Goal: Task Accomplishment & Management: Manage account settings

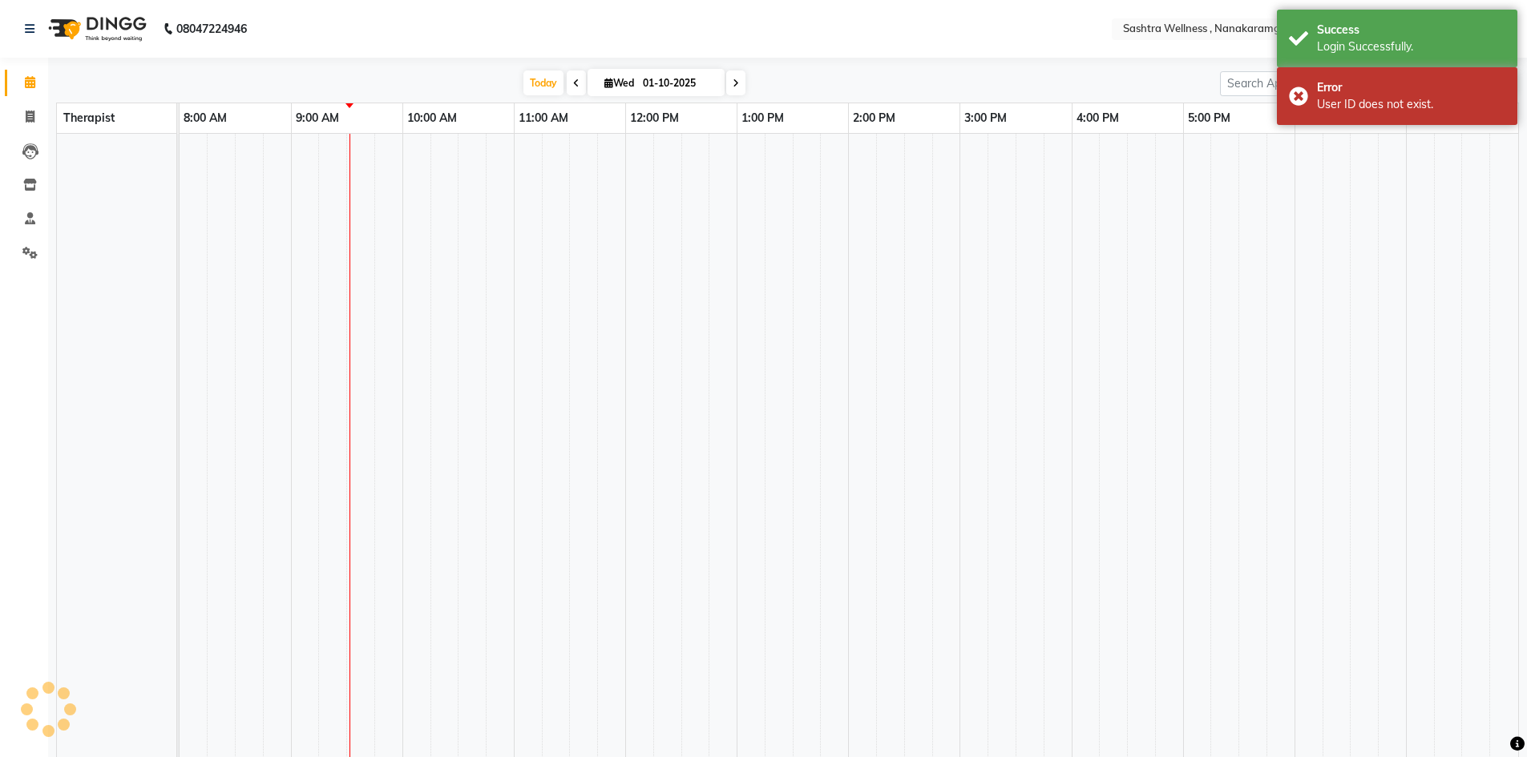
select select "en"
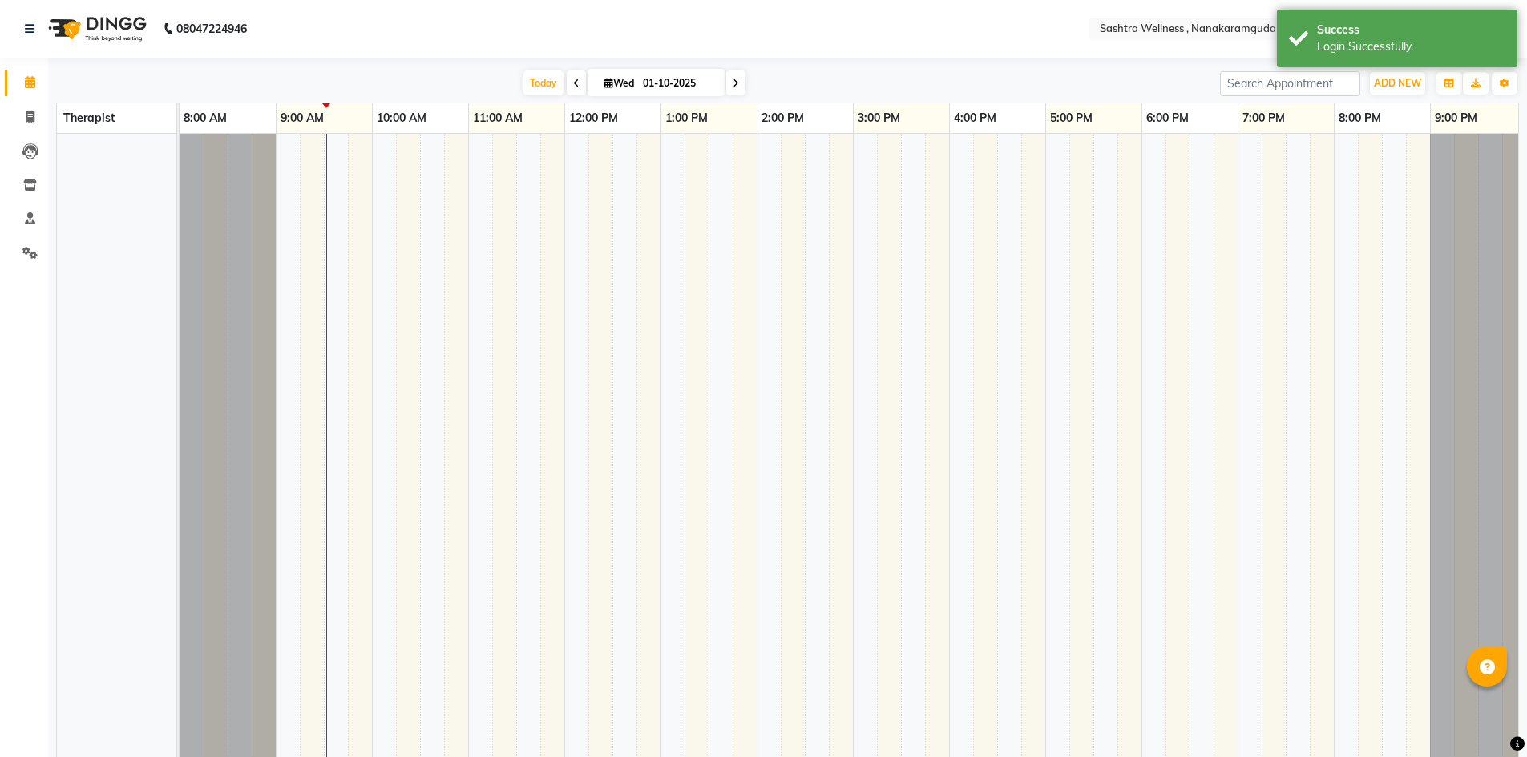
click at [1521, 40] on nav "08047224946 Select Location × Sashtra Wellness , Nanakaramguda English ENGLISH …" at bounding box center [763, 29] width 1527 height 58
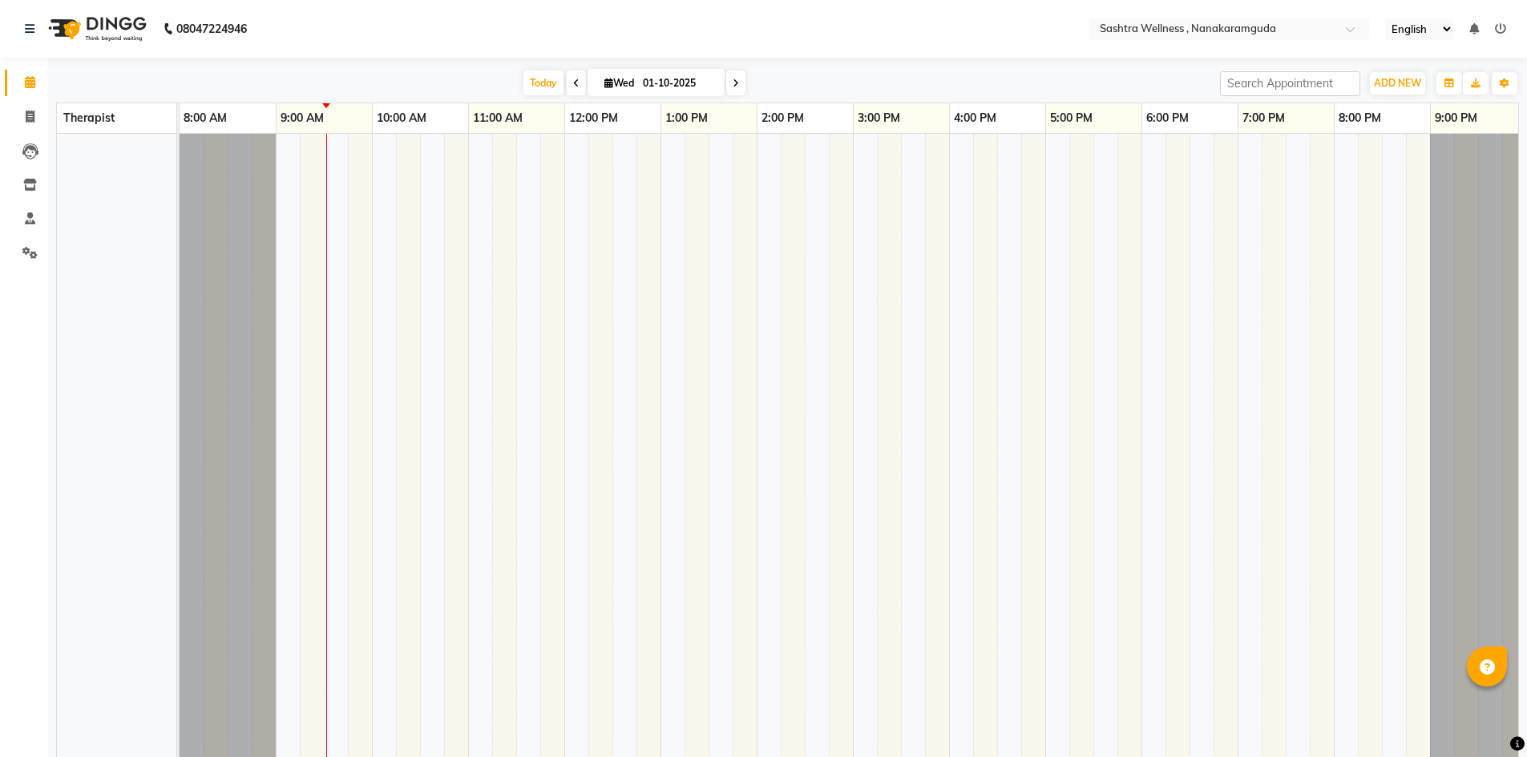
click at [1495, 31] on icon at bounding box center [1500, 28] width 11 height 11
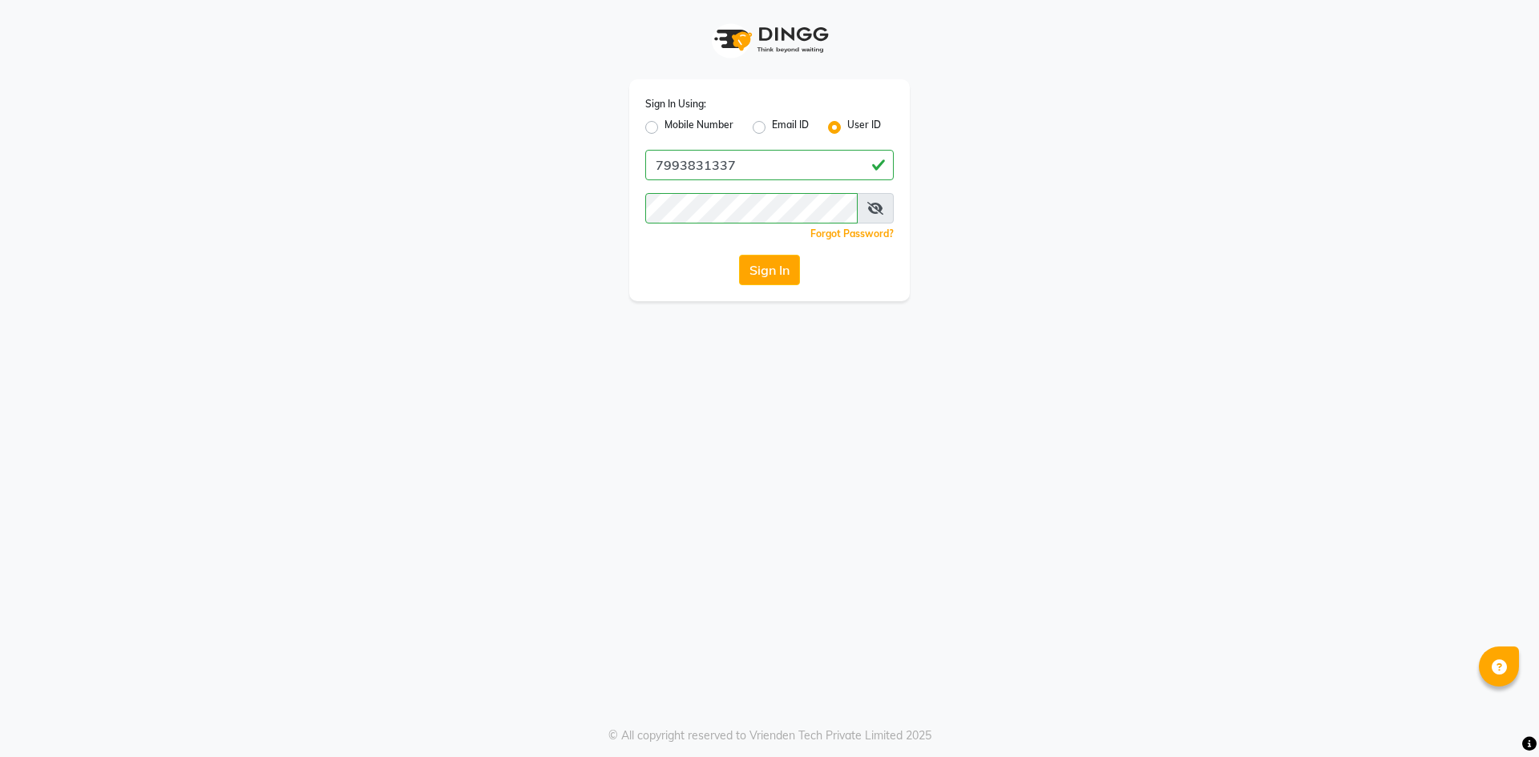
click at [710, 121] on label "Mobile Number" at bounding box center [698, 127] width 69 height 19
click at [675, 121] on input "Mobile Number" at bounding box center [669, 123] width 10 height 10
radio input "true"
radio input "false"
click at [812, 166] on input "Username" at bounding box center [796, 165] width 195 height 30
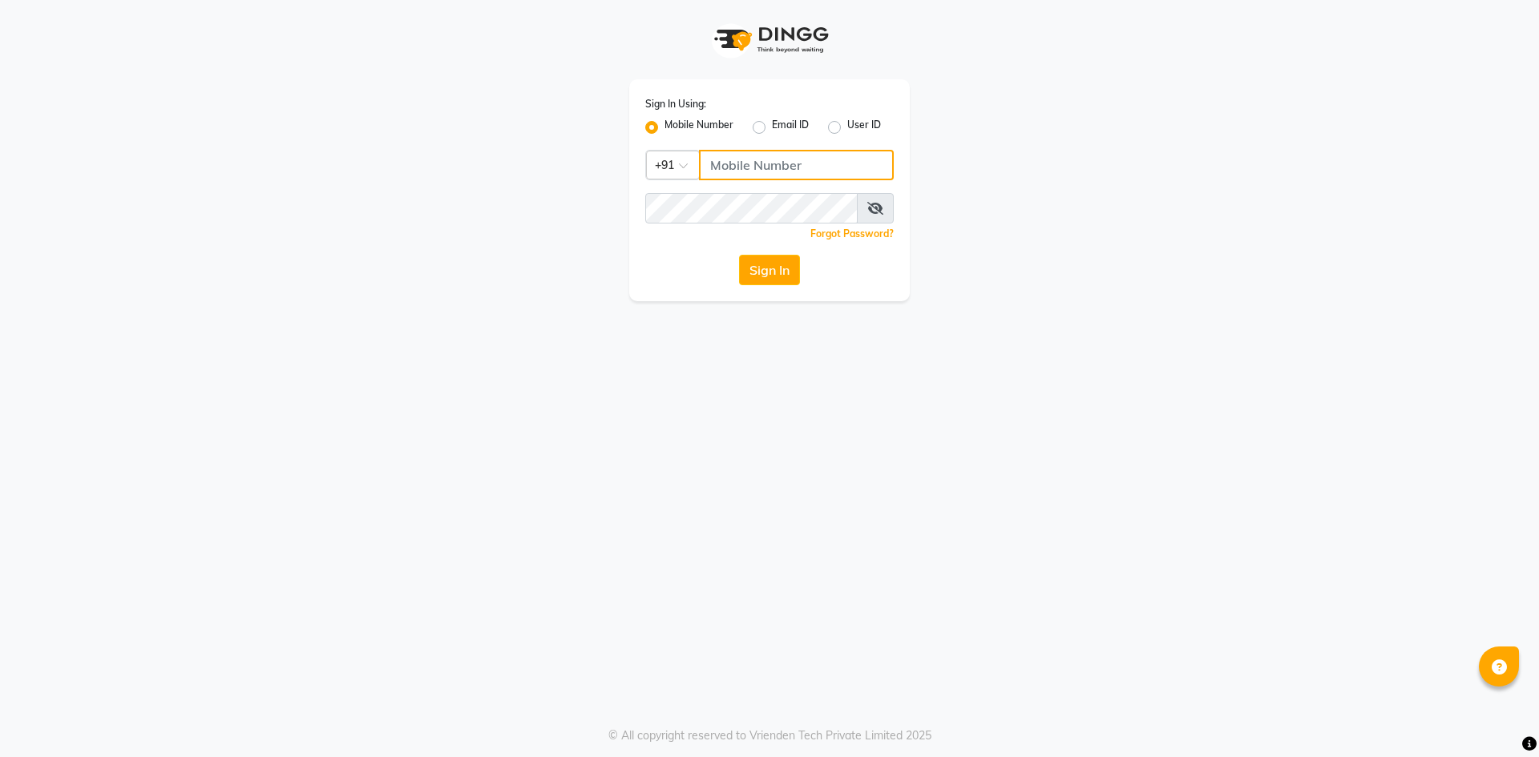
type input "8919070740"
click at [760, 265] on button "Sign In" at bounding box center [769, 270] width 61 height 30
